Goal: Task Accomplishment & Management: Use online tool/utility

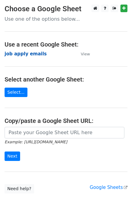
click at [23, 55] on strong "job apply emails" at bounding box center [26, 53] width 42 height 5
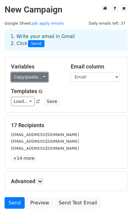
click at [41, 78] on link "Copy/paste..." at bounding box center [29, 76] width 37 height 9
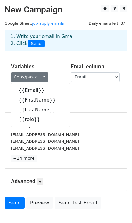
click at [79, 90] on h5 "Templates" at bounding box center [66, 91] width 110 height 7
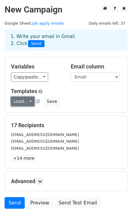
click at [24, 103] on link "Load..." at bounding box center [22, 101] width 23 height 9
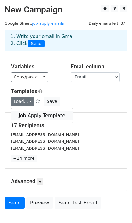
click at [31, 116] on link "Job Apply Template" at bounding box center [41, 116] width 61 height 10
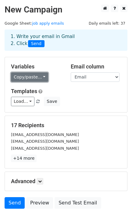
click at [28, 80] on link "Copy/paste..." at bounding box center [29, 76] width 37 height 9
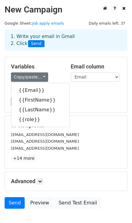
click at [76, 90] on h5 "Templates" at bounding box center [66, 91] width 110 height 7
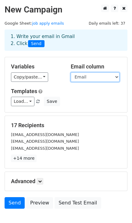
click at [94, 77] on select "Email [PERSON_NAME] role" at bounding box center [95, 76] width 49 height 9
click at [71, 73] on select "Email [PERSON_NAME] role" at bounding box center [95, 76] width 49 height 9
click at [79, 93] on h5 "Templates" at bounding box center [66, 91] width 110 height 7
